Goal: Task Accomplishment & Management: Use online tool/utility

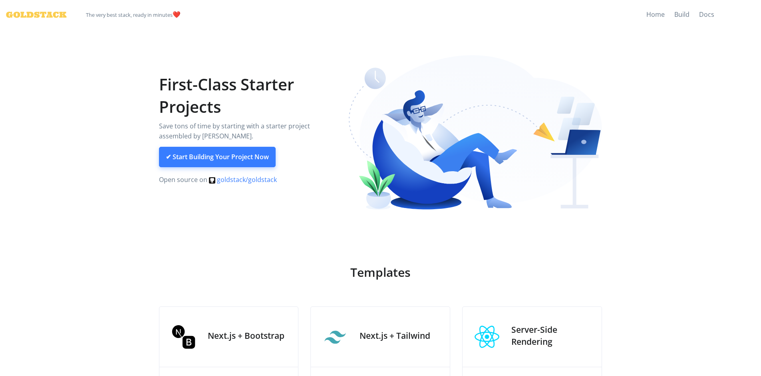
click at [259, 158] on link "✔ Start Building Your Project Now" at bounding box center [217, 157] width 117 height 21
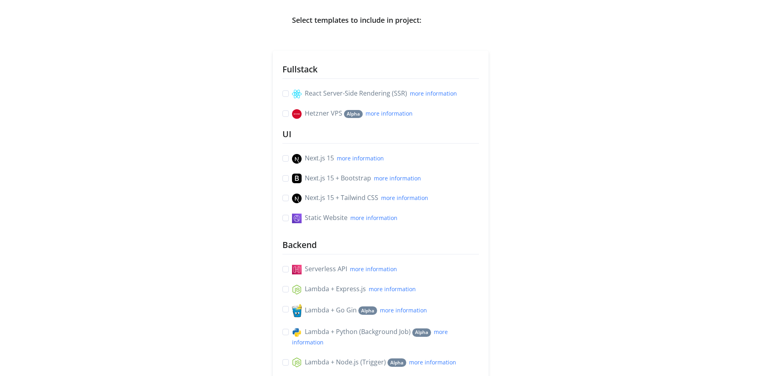
scroll to position [80, 0]
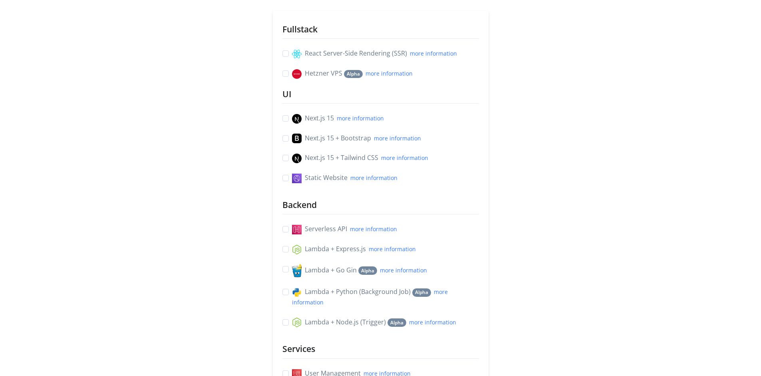
click at [292, 249] on label "Lambda + Express.js more information" at bounding box center [354, 249] width 124 height 10
click at [288, 249] on input "Lambda + Express.js more information" at bounding box center [286, 248] width 6 height 8
checkbox input "true"
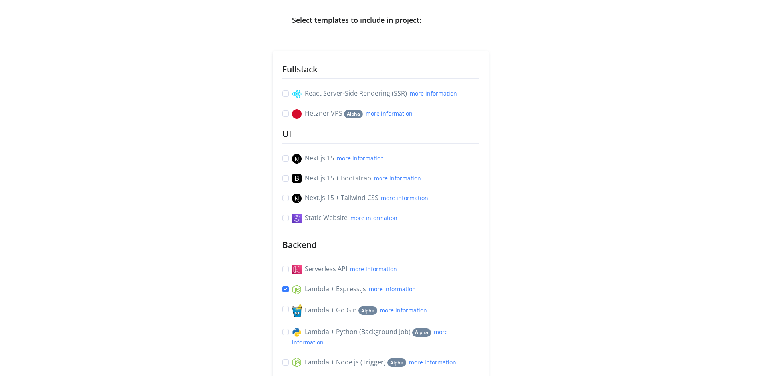
scroll to position [0, 0]
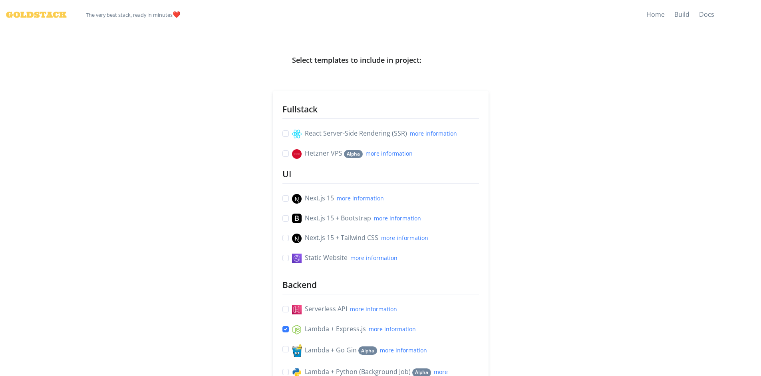
click at [292, 131] on label "React Server-Side Rendering (SSR) more information" at bounding box center [374, 133] width 165 height 10
click at [285, 131] on input "React Server-Side Rendering (SSR) more information" at bounding box center [286, 132] width 6 height 8
checkbox input "true"
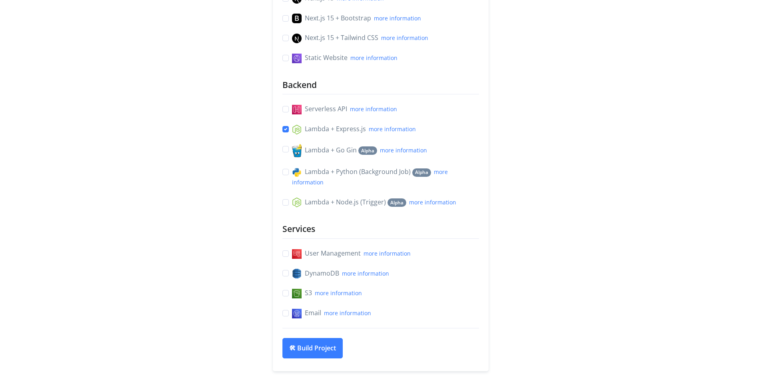
scroll to position [240, 0]
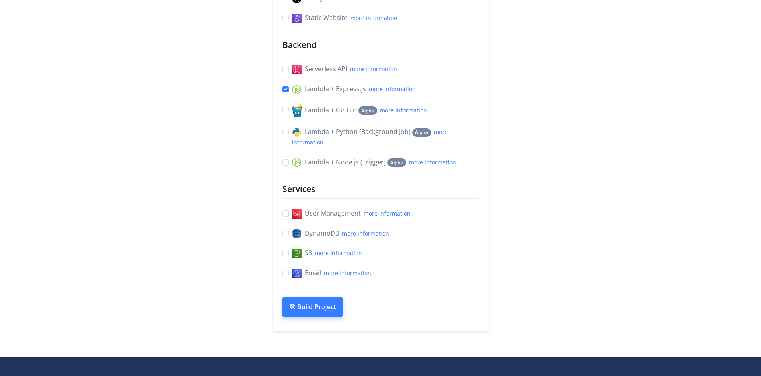
click at [311, 312] on button "🛠 Build Project" at bounding box center [313, 307] width 60 height 21
